Goal: Book appointment/travel/reservation

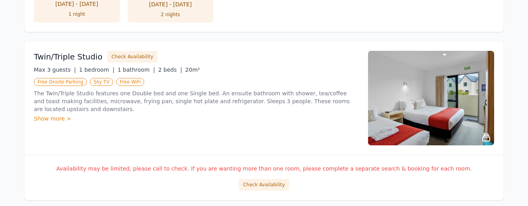
scroll to position [1048, 0]
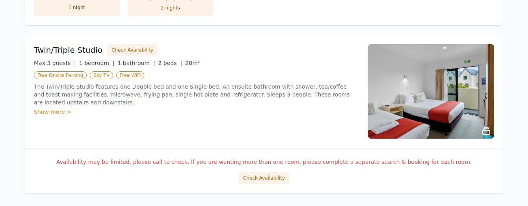
click at [487, 127] on icon at bounding box center [486, 130] width 7 height 7
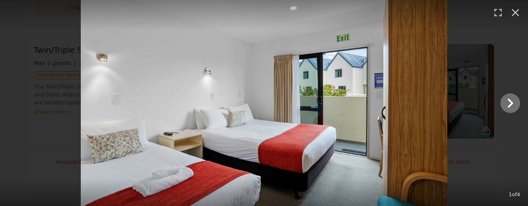
click at [507, 103] on icon "Show slide 2 of 4" at bounding box center [510, 103] width 19 height 19
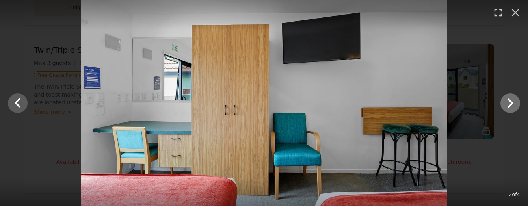
click at [507, 103] on icon "Show slide 3 of 4" at bounding box center [510, 103] width 19 height 19
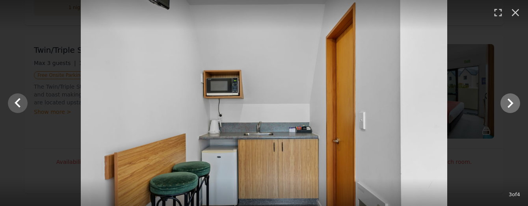
click at [507, 103] on icon "Show slide 4 of 4" at bounding box center [510, 103] width 19 height 19
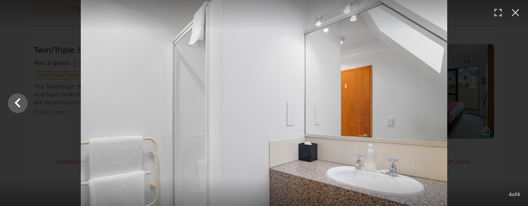
click at [507, 103] on div at bounding box center [264, 103] width 528 height 206
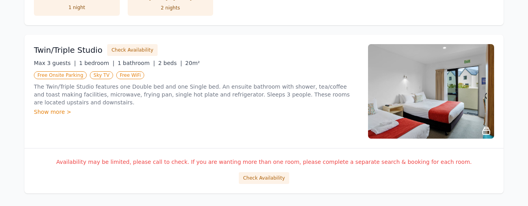
click at [485, 126] on icon at bounding box center [486, 130] width 9 height 9
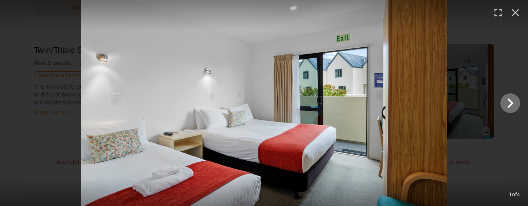
click at [505, 105] on icon "Show slide 2 of 4" at bounding box center [510, 103] width 19 height 19
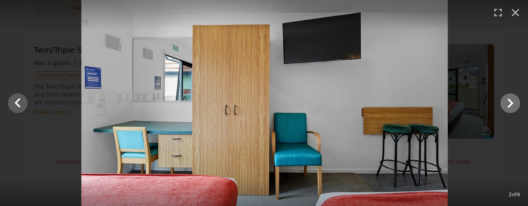
click at [505, 105] on icon "Show slide 3 of 4" at bounding box center [510, 103] width 19 height 19
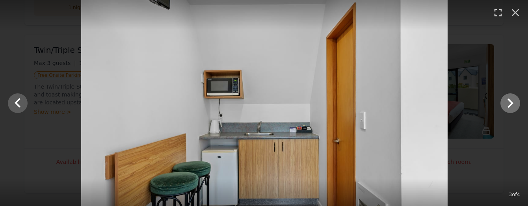
click at [505, 105] on icon "Show slide 4 of 4" at bounding box center [510, 103] width 19 height 19
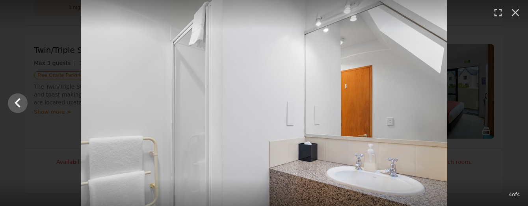
click at [508, 128] on div at bounding box center [264, 103] width 528 height 206
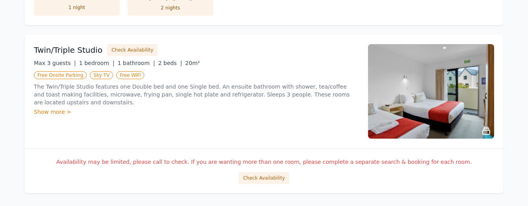
click at [62, 45] on h3 "Twin/Triple Studio" at bounding box center [68, 50] width 69 height 11
click at [52, 108] on div "Show more >" at bounding box center [196, 112] width 325 height 8
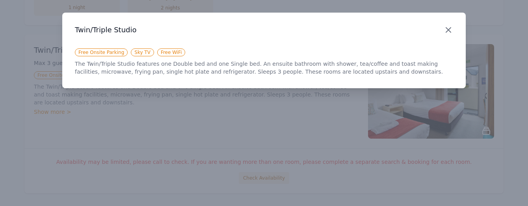
click at [449, 26] on icon "button" at bounding box center [448, 29] width 9 height 9
